Goal: Information Seeking & Learning: Learn about a topic

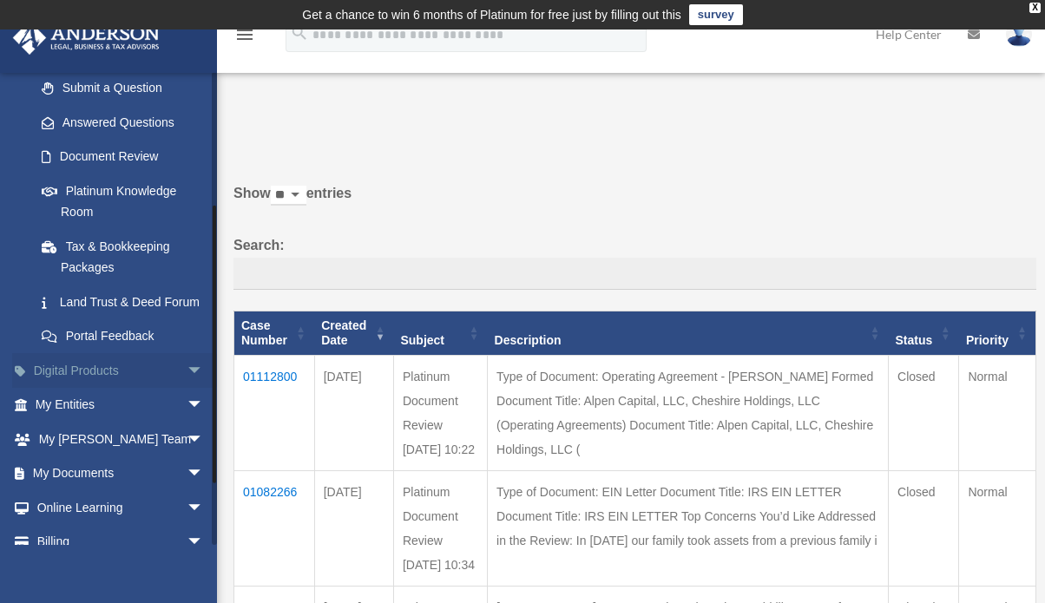
scroll to position [319, 0]
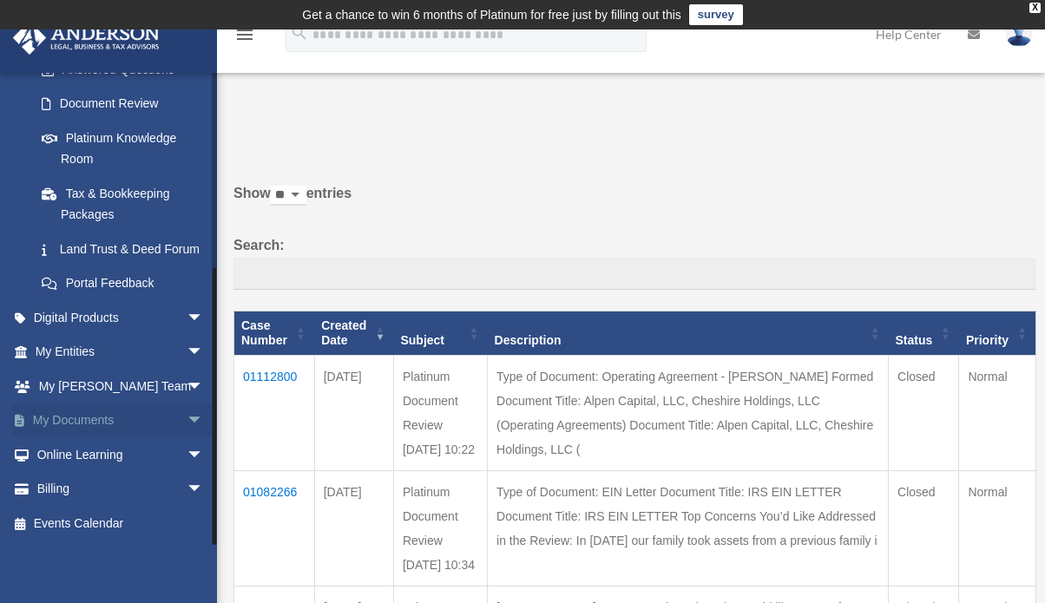
click at [187, 428] on span "arrow_drop_down" at bounding box center [204, 421] width 35 height 36
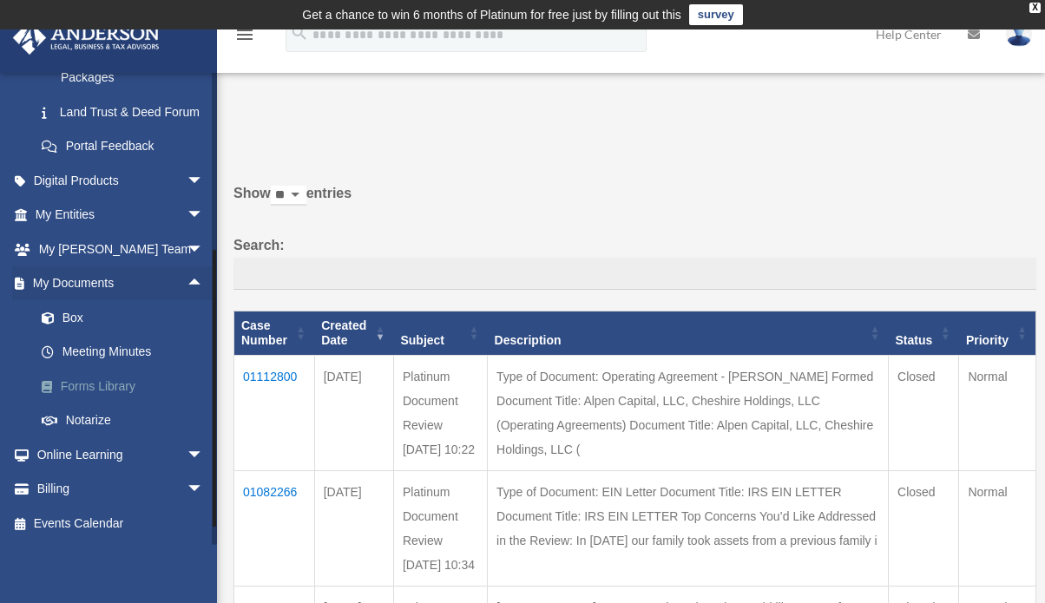
scroll to position [457, 0]
click at [111, 357] on link "Meeting Minutes" at bounding box center [127, 352] width 206 height 35
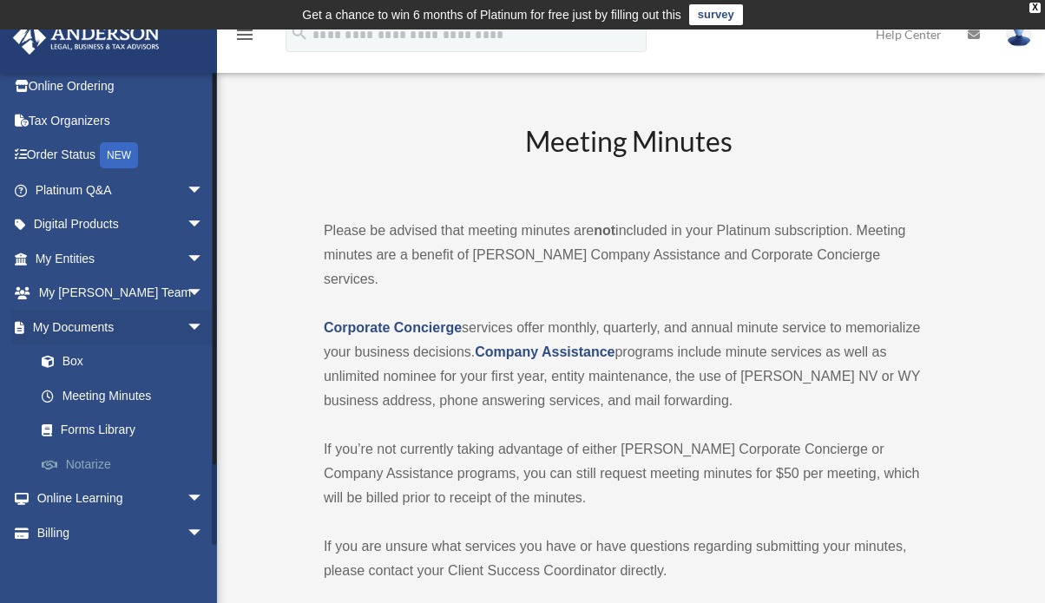
scroll to position [84, 0]
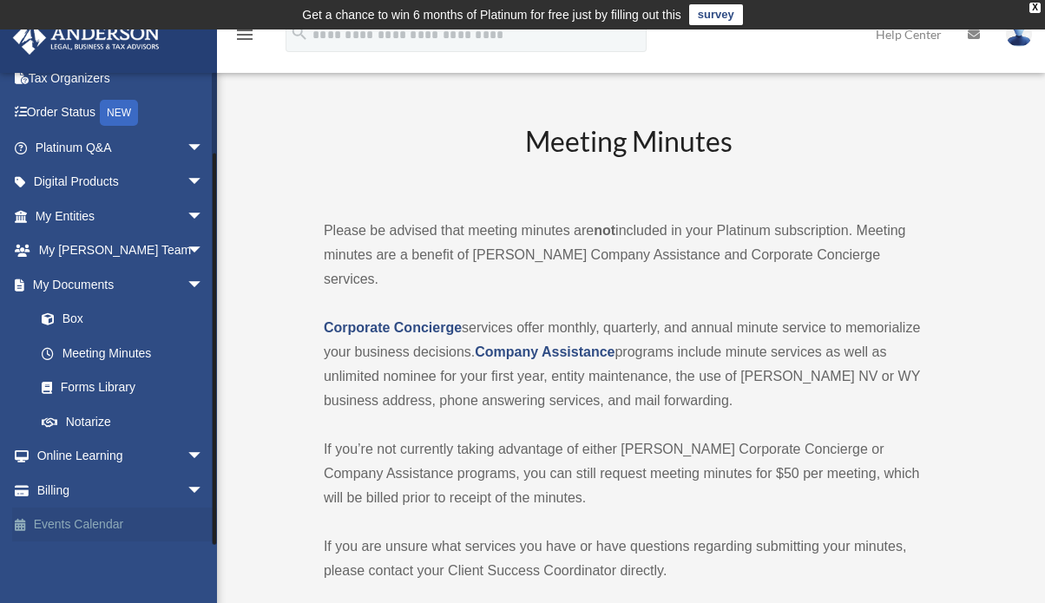
click at [123, 528] on link "Events Calendar" at bounding box center [121, 525] width 218 height 35
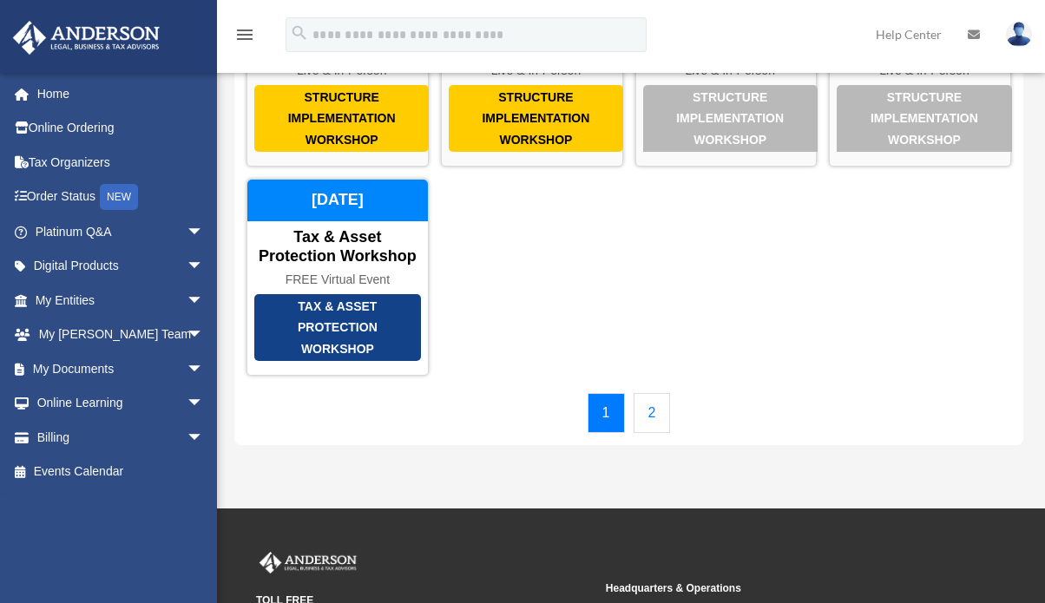
scroll to position [220, 0]
click at [649, 433] on link "2" at bounding box center [651, 413] width 37 height 40
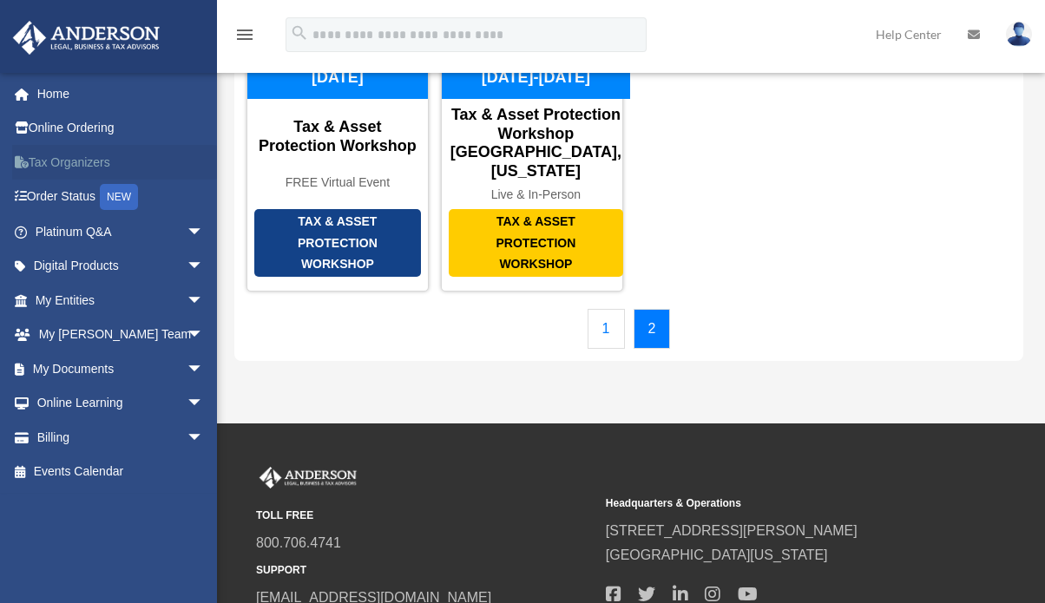
scroll to position [0, 0]
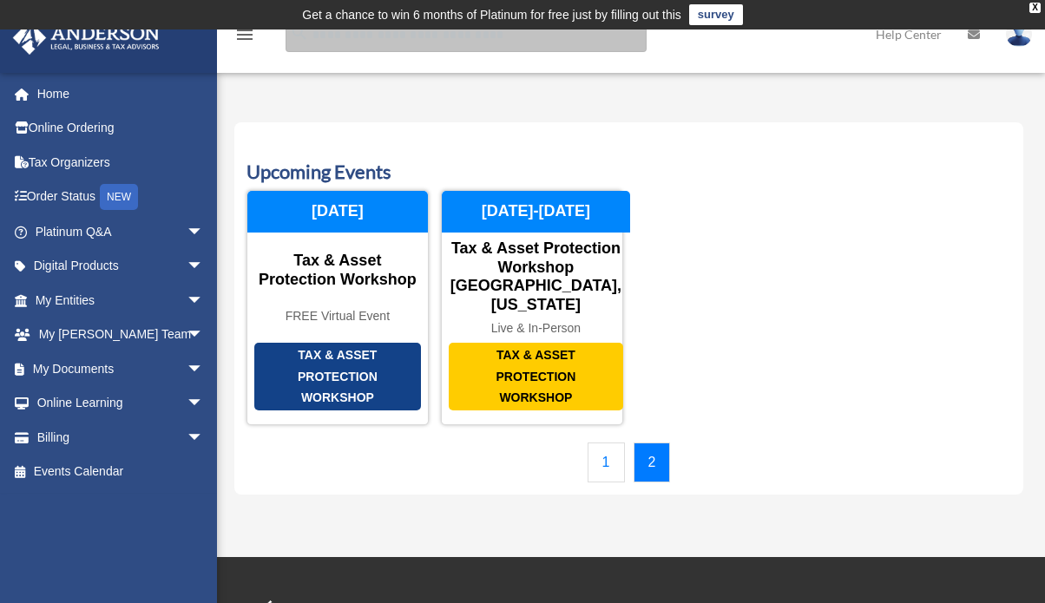
click at [340, 43] on input "search" at bounding box center [465, 34] width 361 height 35
type input "**********"
